Goal: Task Accomplishment & Management: Manage account settings

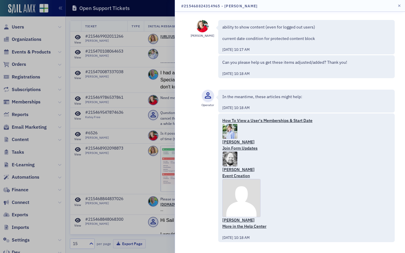
scroll to position [50, 0]
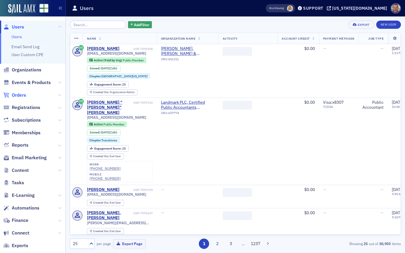
click at [17, 95] on span "Orders" at bounding box center [19, 95] width 14 height 6
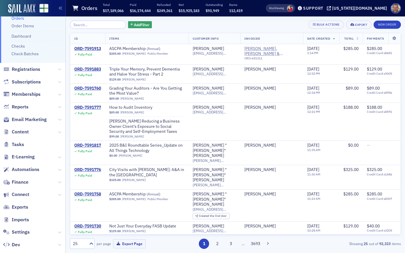
scroll to position [58, 0]
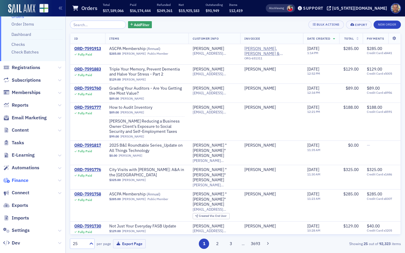
click at [19, 179] on span "Finance" at bounding box center [20, 180] width 17 height 6
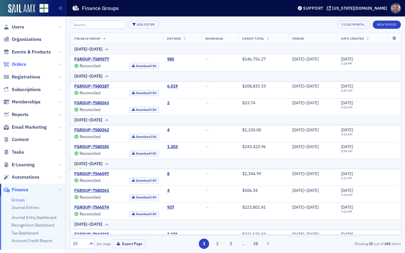
click at [18, 63] on span "Orders" at bounding box center [19, 64] width 14 height 6
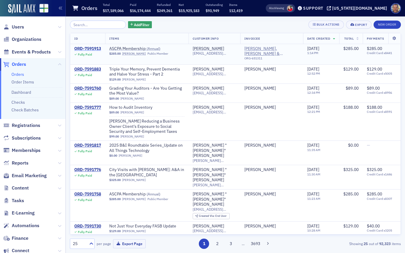
click at [88, 48] on div "ORD-7591913" at bounding box center [87, 48] width 27 height 5
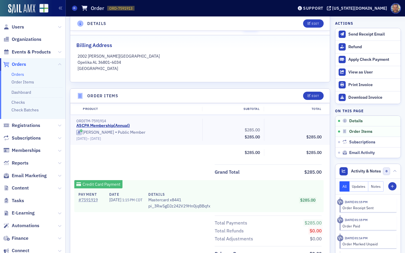
scroll to position [138, 0]
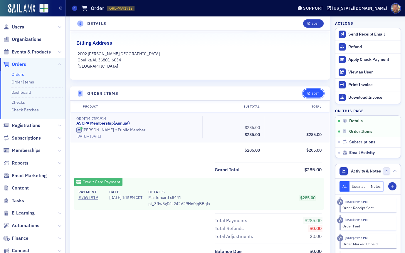
click at [314, 93] on div "Edit" at bounding box center [314, 93] width 7 height 3
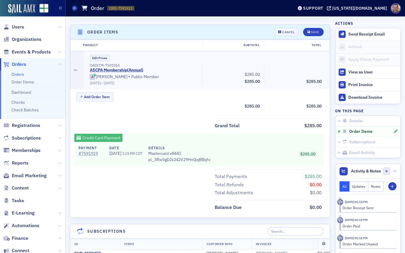
scroll to position [159, 0]
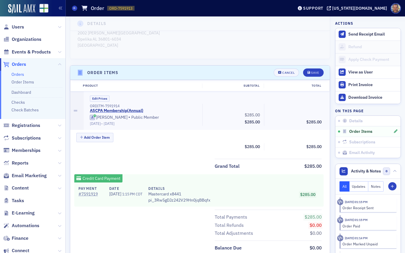
click at [21, 72] on link "Orders" at bounding box center [17, 74] width 13 height 5
click at [20, 73] on link "Orders" at bounding box center [17, 74] width 13 height 5
